Goal: Task Accomplishment & Management: Use online tool/utility

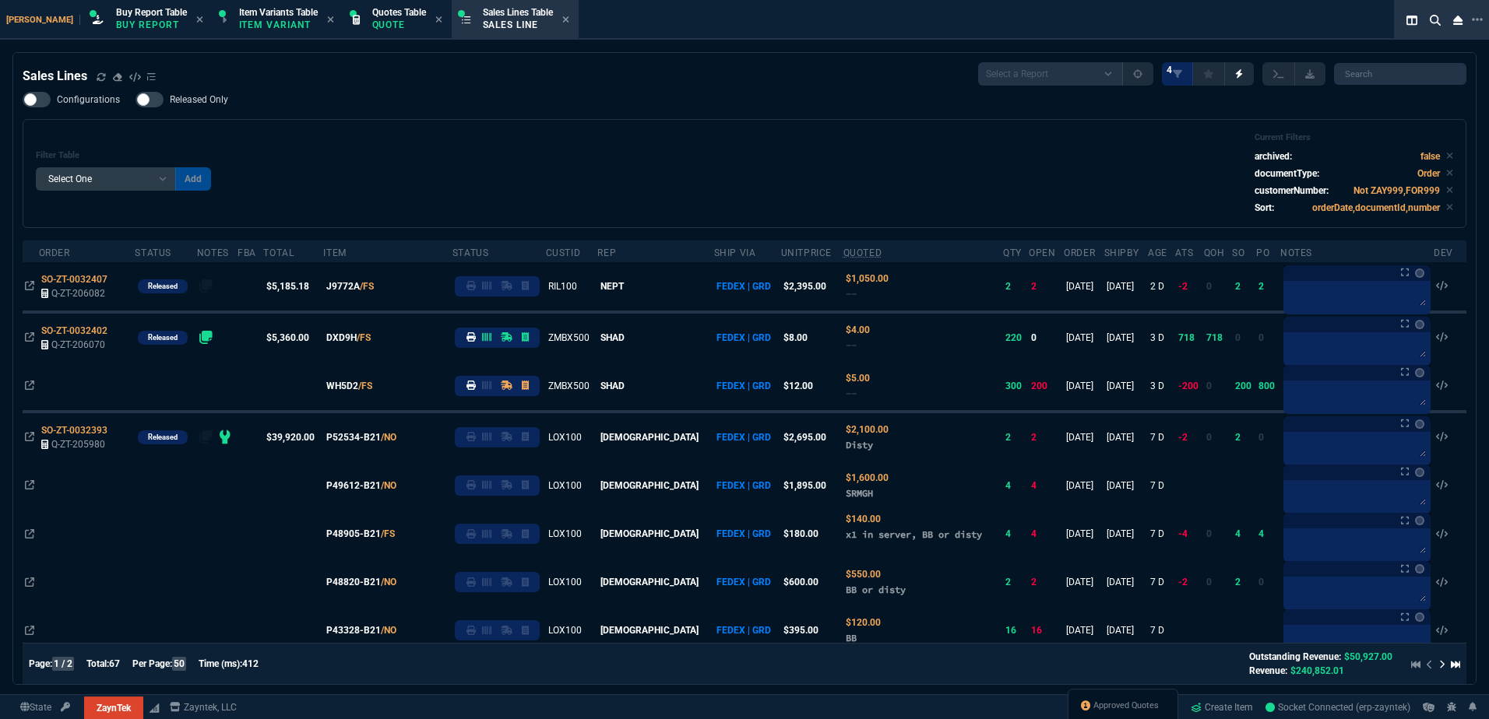
select select "1: BROV"
select select
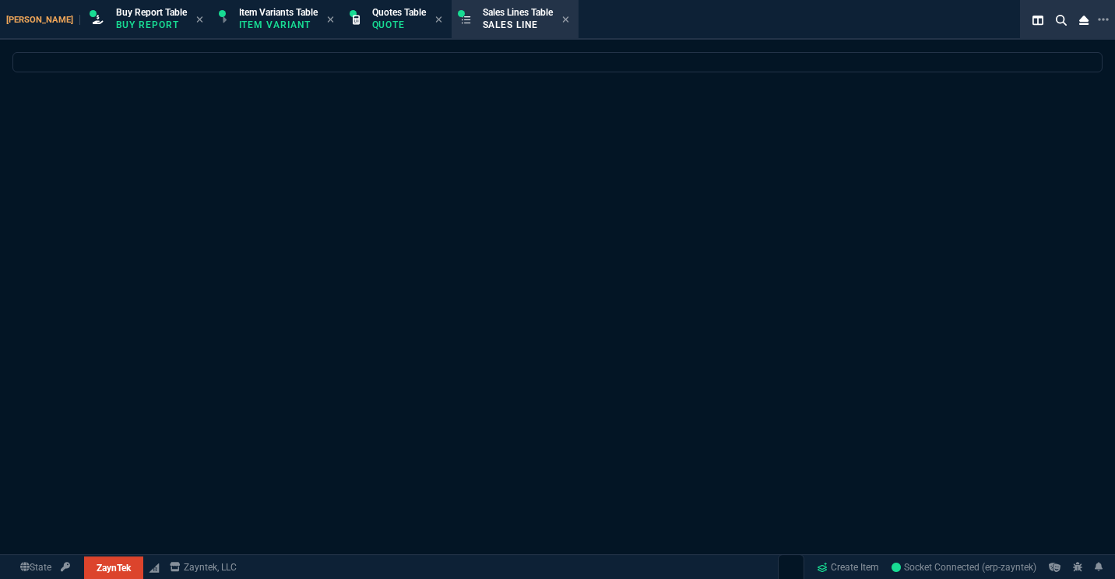
select select "1: BROV"
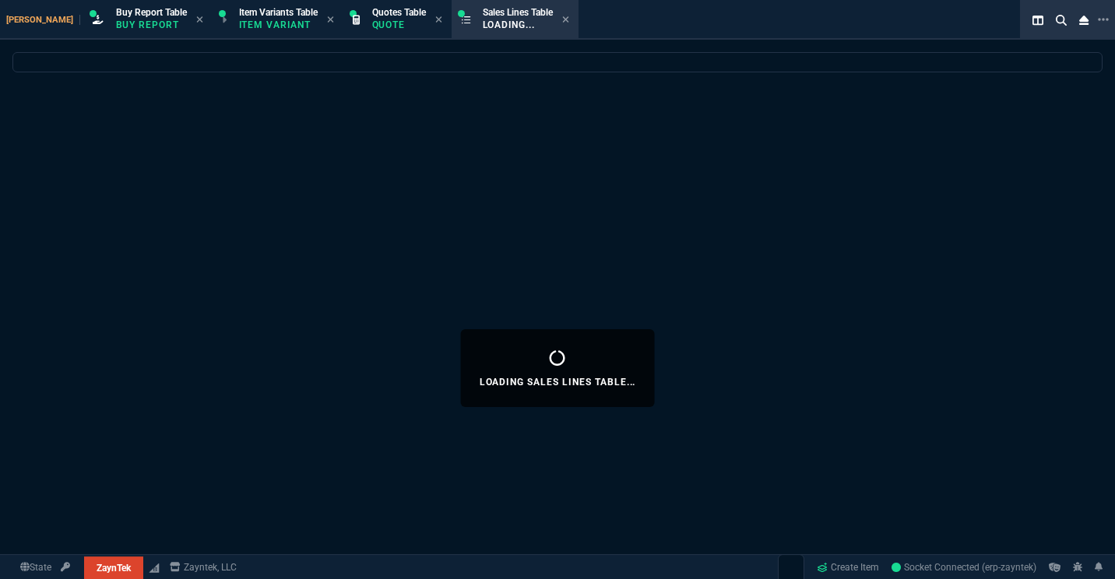
select select
